Goal: Find contact information: Obtain details needed to contact an individual or organization

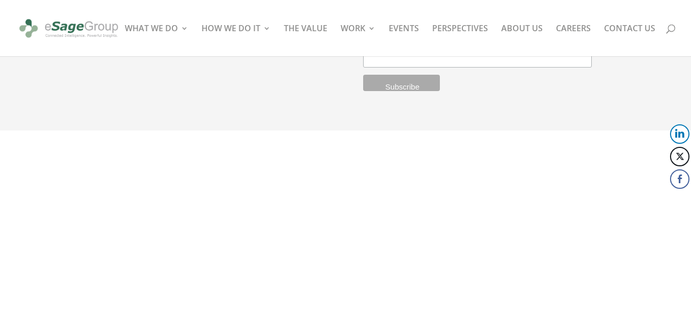
scroll to position [2932, 0]
click at [514, 29] on link "ABOUT US" at bounding box center [521, 41] width 41 height 32
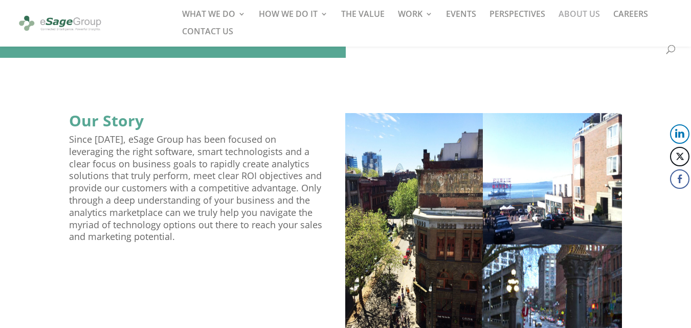
scroll to position [102, 0]
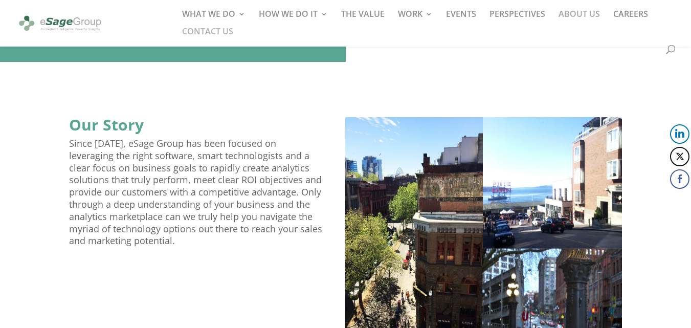
click at [220, 34] on link "CONTACT US" at bounding box center [207, 36] width 51 height 17
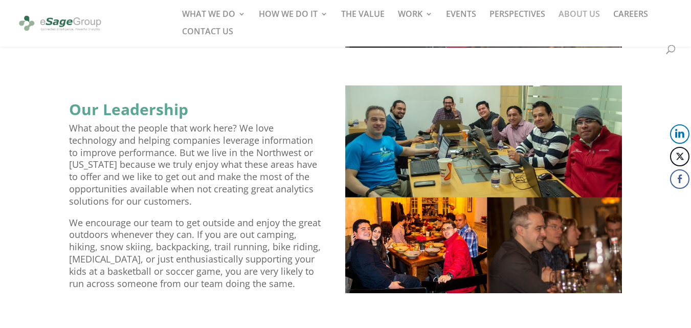
scroll to position [921, 0]
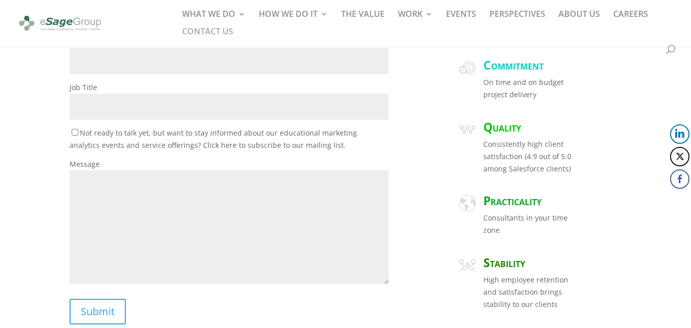
scroll to position [453, 0]
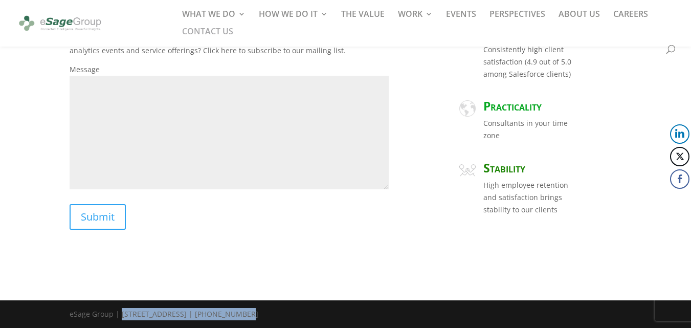
drag, startPoint x: 122, startPoint y: 314, endPoint x: 233, endPoint y: 319, distance: 111.1
click at [231, 319] on div "eSage Group | [STREET_ADDRESS] | [PHONE_NUMBER]" at bounding box center [164, 316] width 189 height 17
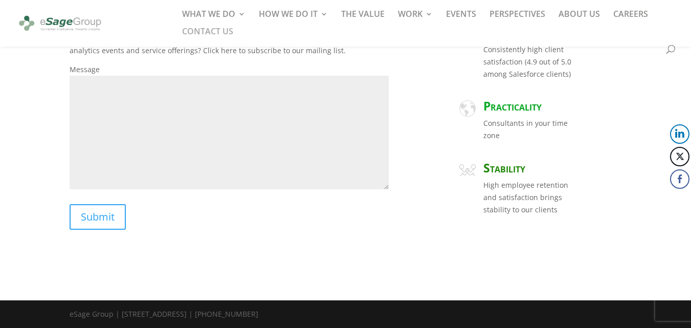
click at [245, 319] on div "eSage Group | [STREET_ADDRESS] | [PHONE_NUMBER]" at bounding box center [164, 316] width 189 height 17
copy div "113 Cherry St, PMB 32155, Seattle, WA"
drag, startPoint x: 247, startPoint y: 314, endPoint x: 122, endPoint y: 317, distance: 125.3
click at [122, 317] on div "eSage Group | [STREET_ADDRESS] | [PHONE_NUMBER]" at bounding box center [164, 316] width 189 height 17
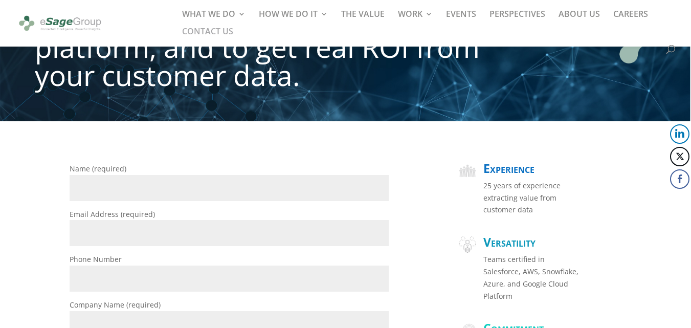
scroll to position [95, 0]
